Goal: Information Seeking & Learning: Check status

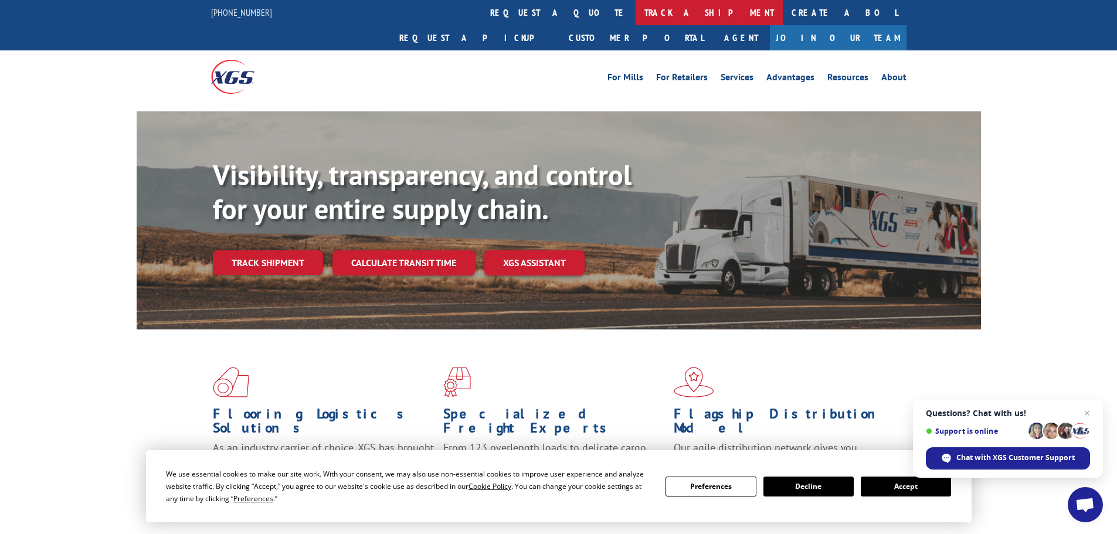
click at [636, 11] on link "track a shipment" at bounding box center [709, 12] width 147 height 25
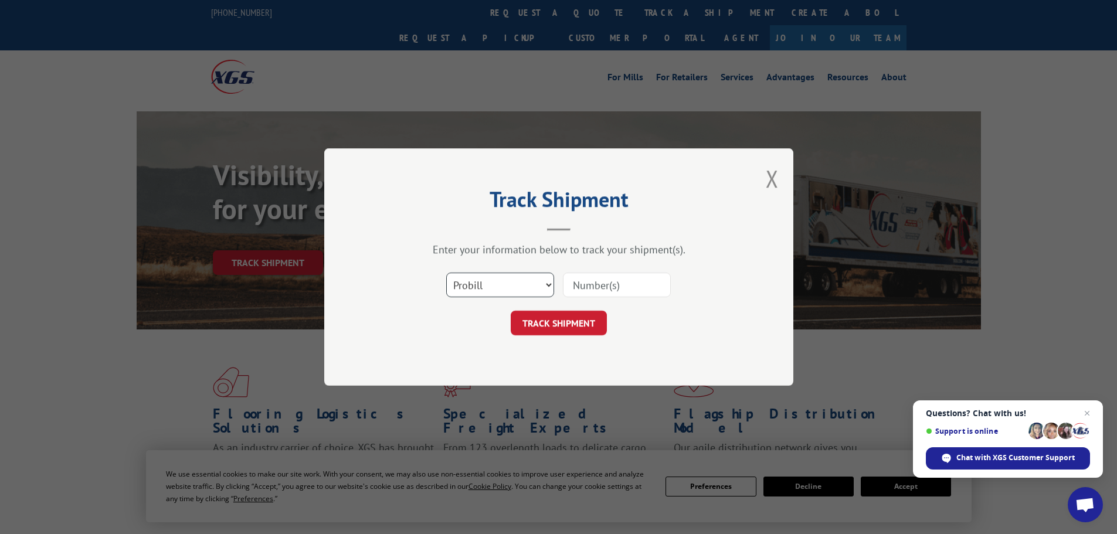
click at [493, 289] on select "Select category... Probill BOL PO" at bounding box center [500, 285] width 108 height 25
select select "bol"
click at [446, 273] on select "Select category... Probill BOL PO" at bounding box center [500, 285] width 108 height 25
click at [603, 287] on input at bounding box center [617, 285] width 108 height 25
type input "853360"
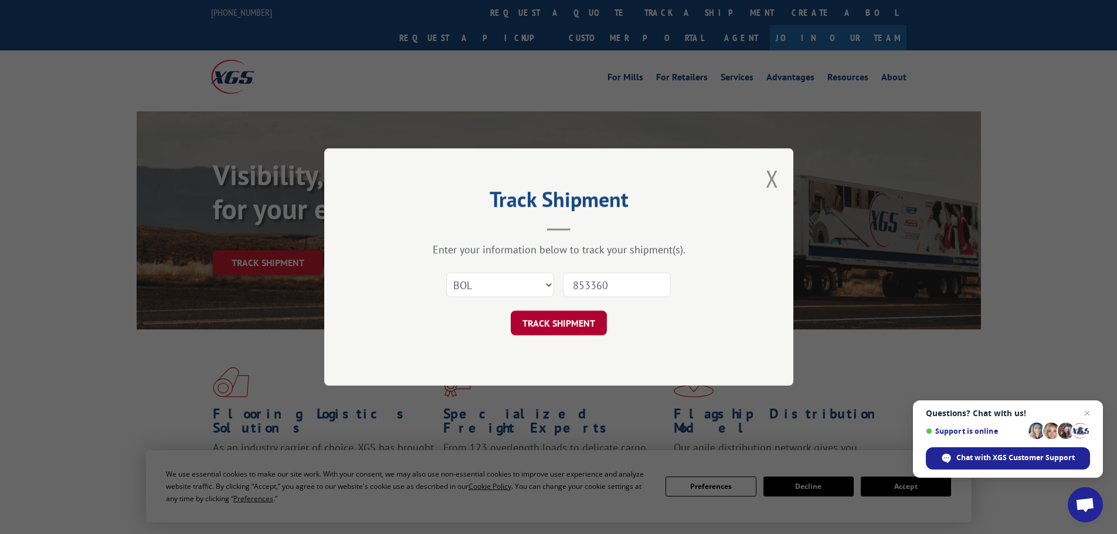
click at [546, 323] on button "TRACK SHIPMENT" at bounding box center [559, 323] width 96 height 25
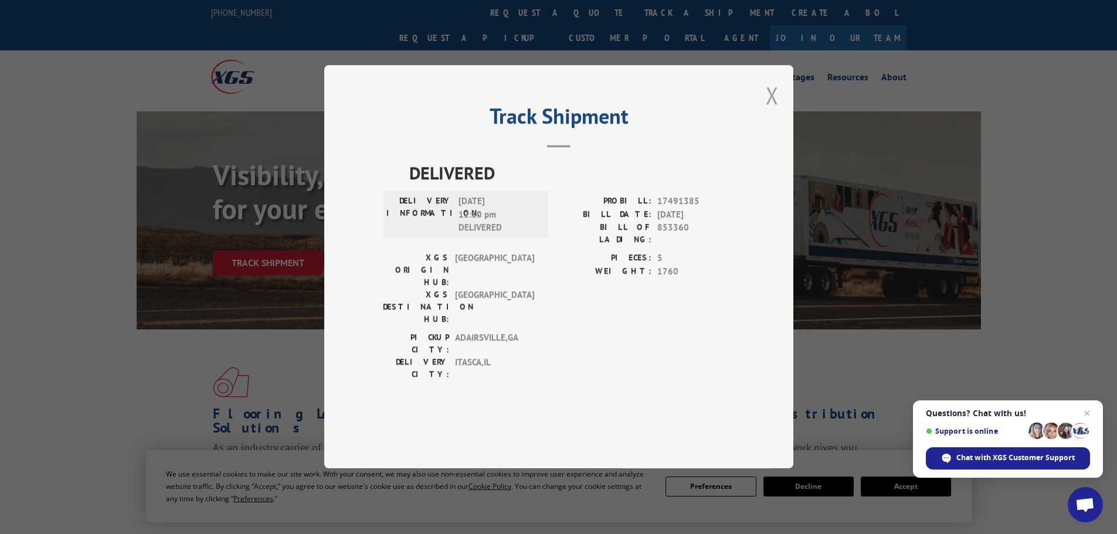
click at [770, 111] on button "Close modal" at bounding box center [772, 95] width 13 height 31
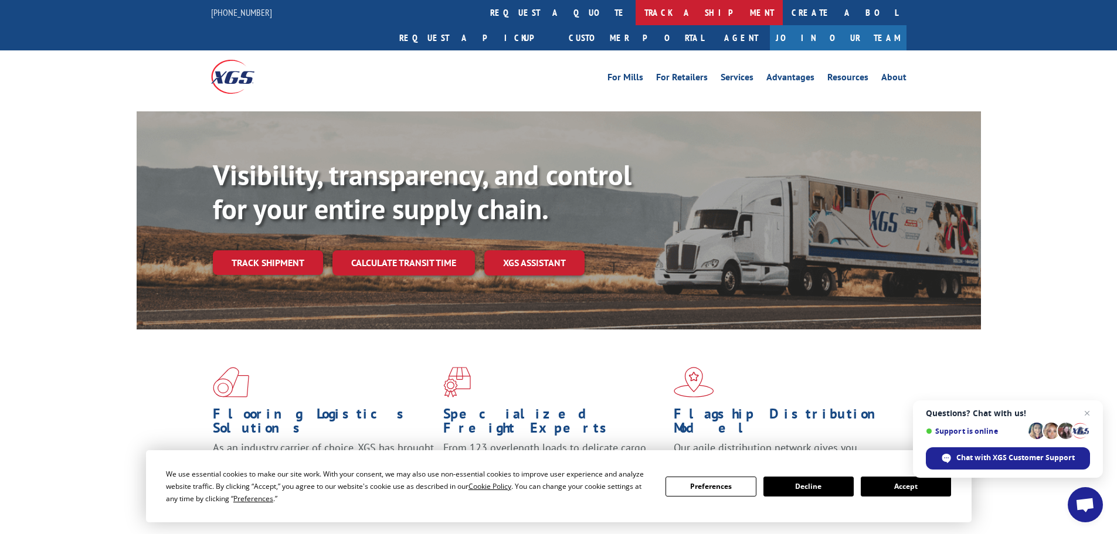
click at [636, 16] on link "track a shipment" at bounding box center [709, 12] width 147 height 25
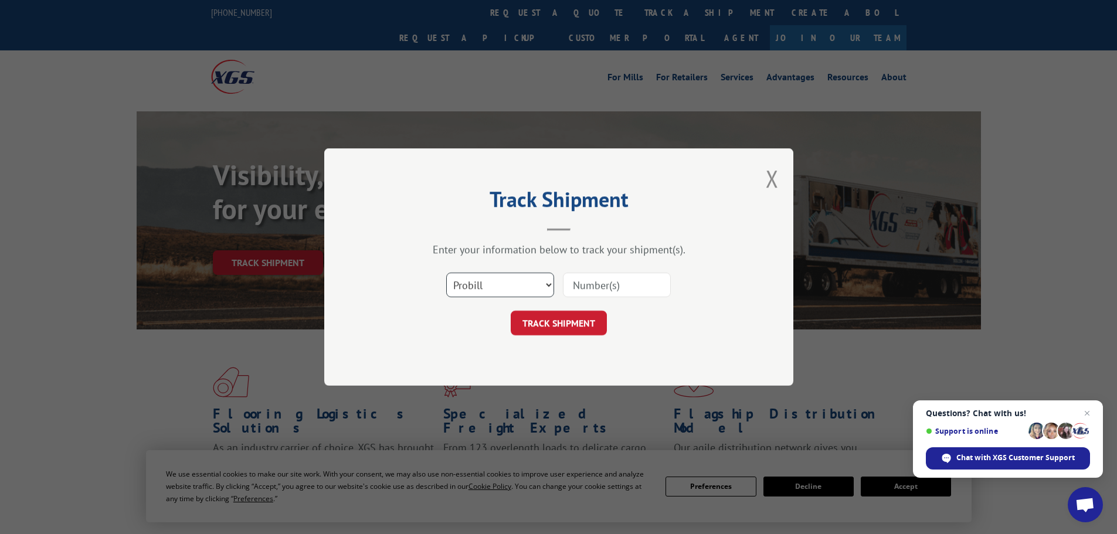
click at [507, 279] on select "Select category... Probill BOL PO" at bounding box center [500, 285] width 108 height 25
select select "po"
click at [446, 273] on select "Select category... Probill BOL PO" at bounding box center [500, 285] width 108 height 25
click at [613, 283] on input at bounding box center [617, 285] width 108 height 25
type input "43507008"
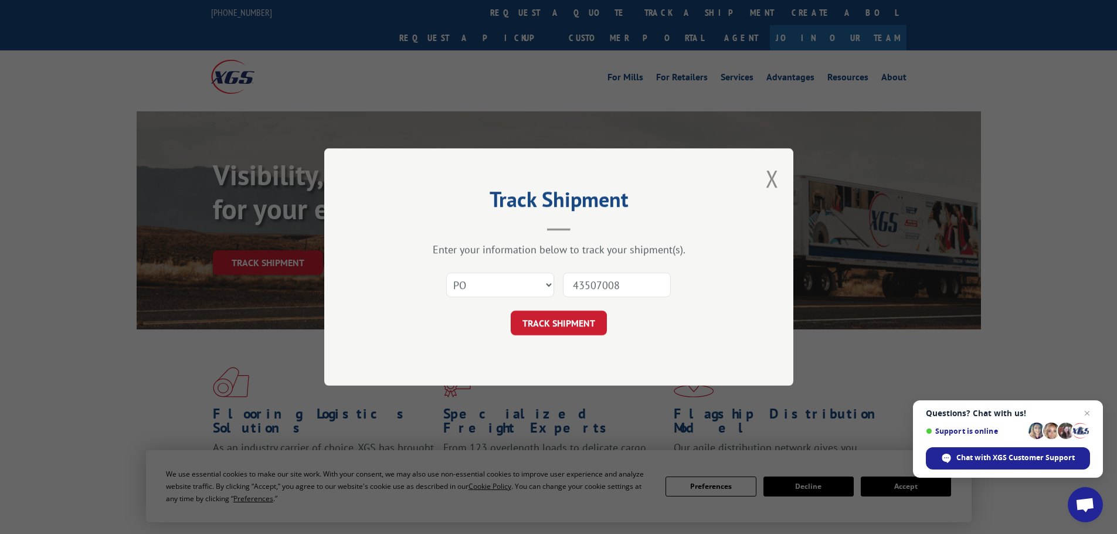
click at [511, 311] on button "TRACK SHIPMENT" at bounding box center [559, 323] width 96 height 25
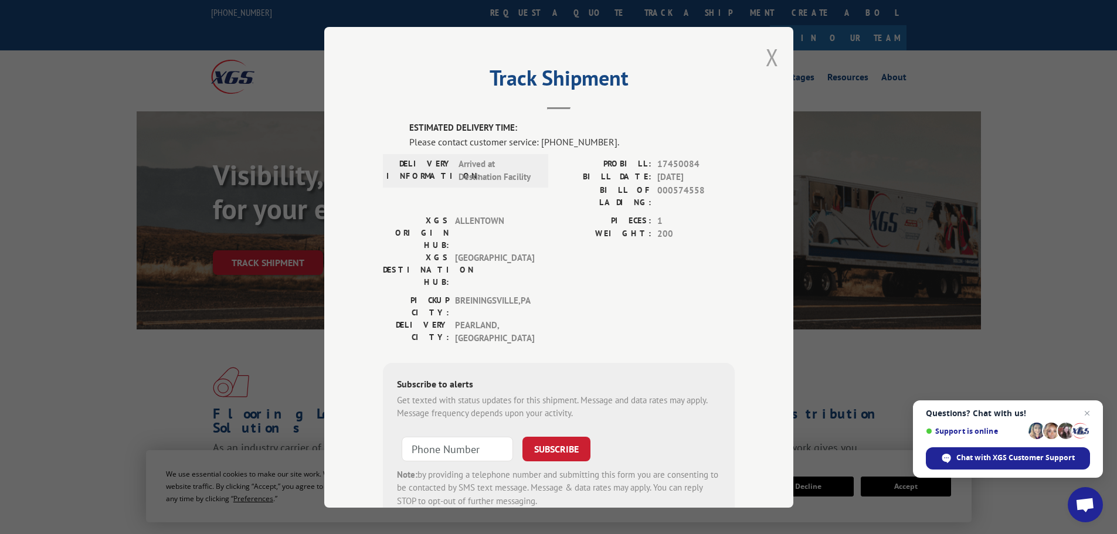
click at [768, 55] on button "Close modal" at bounding box center [772, 57] width 13 height 31
